Goal: Information Seeking & Learning: Learn about a topic

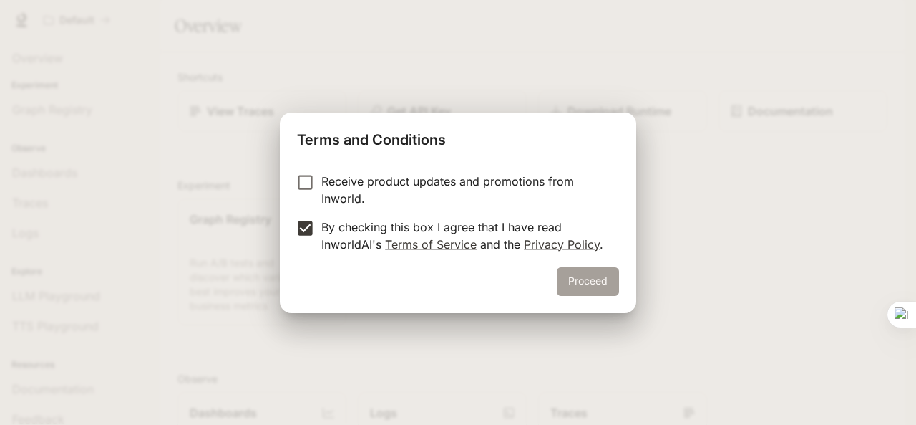
click at [607, 283] on button "Proceed" at bounding box center [588, 281] width 62 height 29
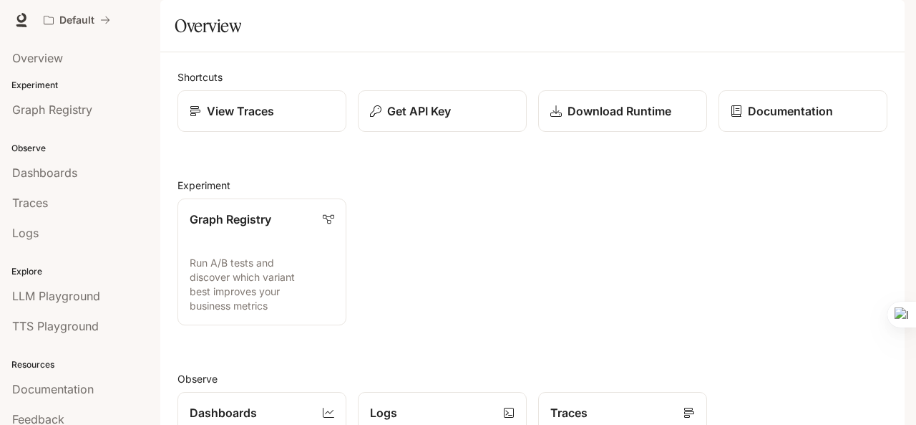
click at [814, 12] on span "Documentation" at bounding box center [818, 20] width 71 height 18
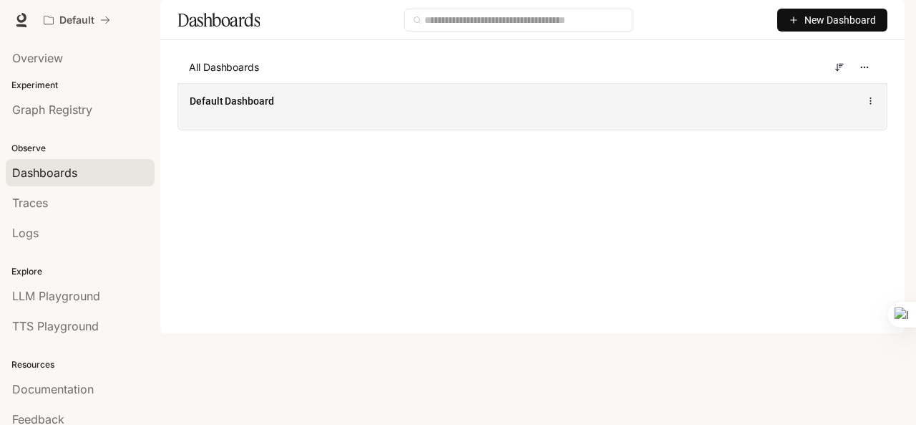
click at [772, 110] on div "Default Dashboard" at bounding box center [533, 100] width 686 height 17
